Goal: Navigation & Orientation: Find specific page/section

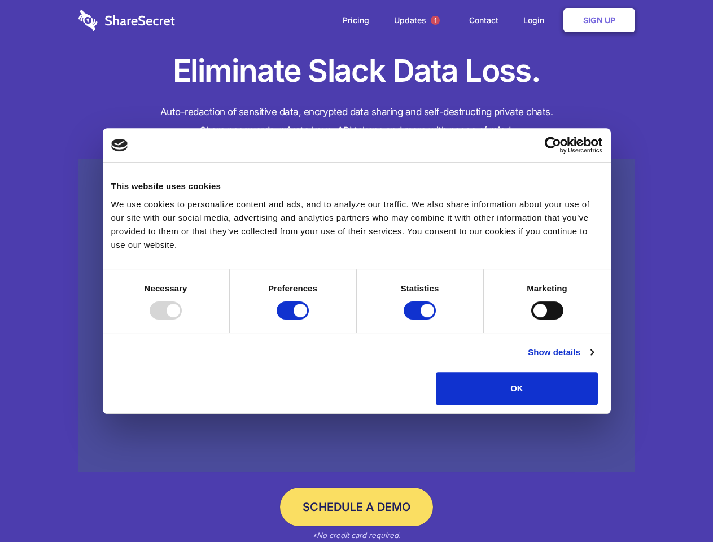
click at [182, 319] on div at bounding box center [166, 310] width 32 height 18
click at [309, 319] on input "Preferences" at bounding box center [292, 310] width 32 height 18
checkbox input "false"
click at [421, 319] on input "Statistics" at bounding box center [419, 310] width 32 height 18
checkbox input "false"
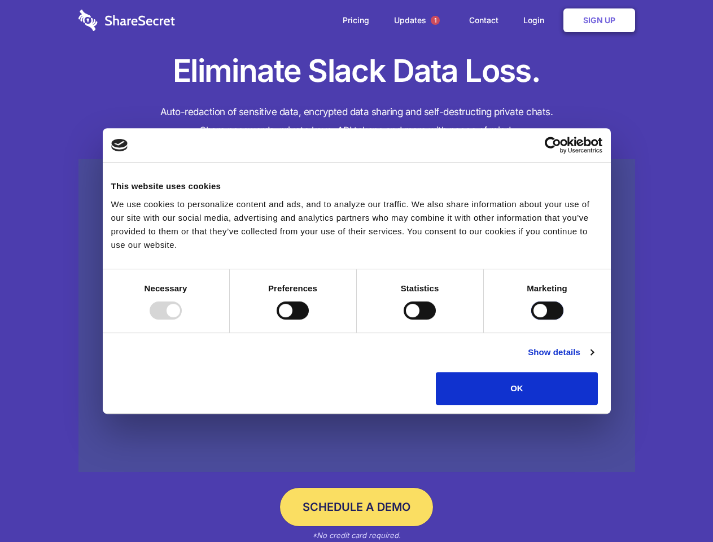
click at [531, 319] on input "Marketing" at bounding box center [547, 310] width 32 height 18
checkbox input "true"
click at [593, 359] on link "Show details" at bounding box center [560, 352] width 65 height 14
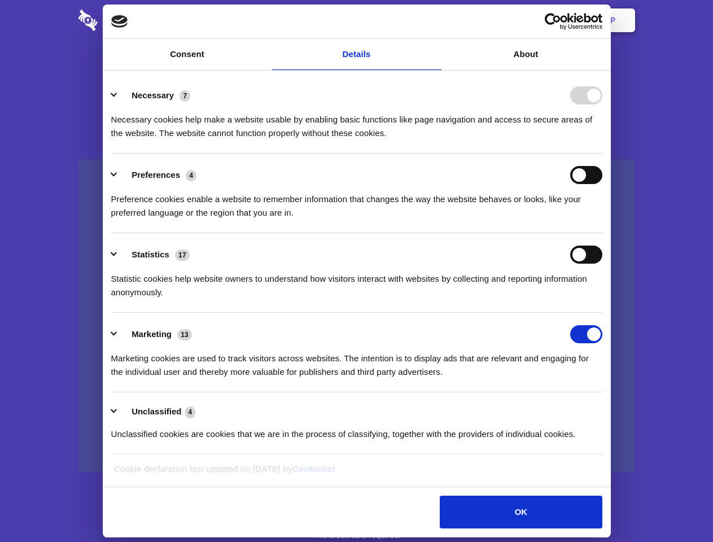
click at [602, 153] on li "Necessary 7 Necessary cookies help make a website usable by enabling basic func…" at bounding box center [356, 114] width 491 height 80
click at [434, 20] on span "1" at bounding box center [435, 20] width 9 height 9
